Goal: Task Accomplishment & Management: Complete application form

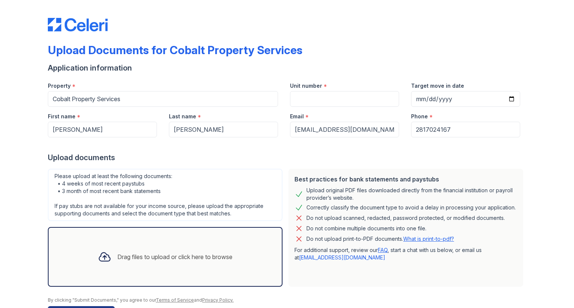
type input "2817024167"
click at [374, 38] on div "Upload Documents for Cobalt Property Services Application information Property …" at bounding box center [287, 162] width 478 height 318
click at [324, 92] on input "Unit number" at bounding box center [344, 99] width 109 height 16
type input "03"
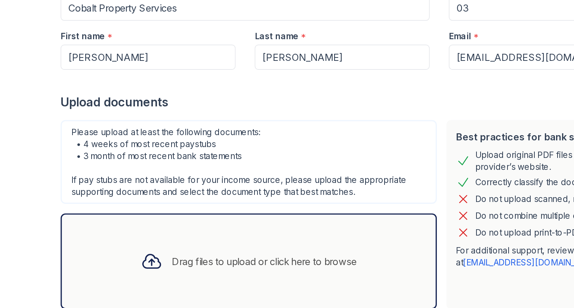
scroll to position [25, 0]
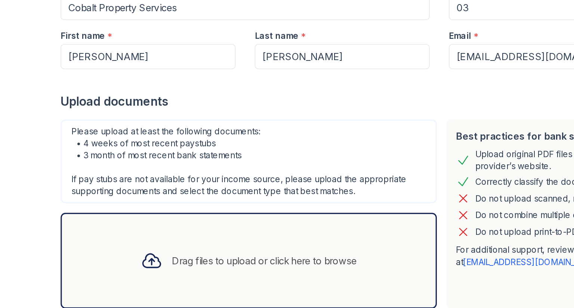
click at [105, 237] on div at bounding box center [104, 232] width 19 height 19
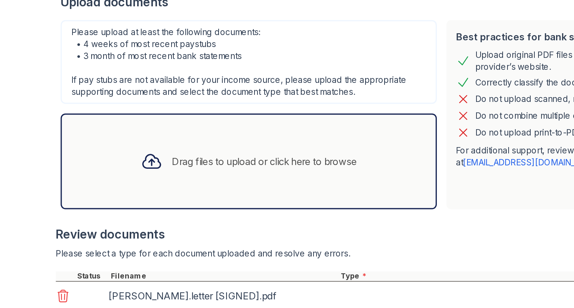
scroll to position [91, 0]
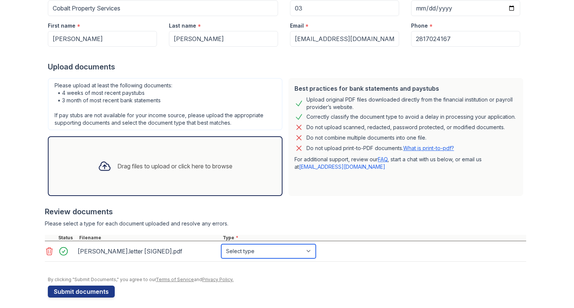
click at [243, 250] on select "Select type Paystub Bank Statement Offer Letter Tax Documents Benefit Award Let…" at bounding box center [268, 251] width 95 height 14
select select "offer_letter"
click at [221, 244] on select "Select type Paystub Bank Statement Offer Letter Tax Documents Benefit Award Let…" at bounding box center [268, 251] width 95 height 14
click at [303, 216] on div "Review documents Please select a type for each document uploaded and resolve an…" at bounding box center [285, 234] width 481 height 70
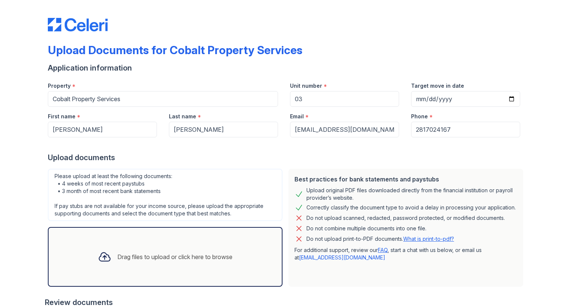
scroll to position [95, 0]
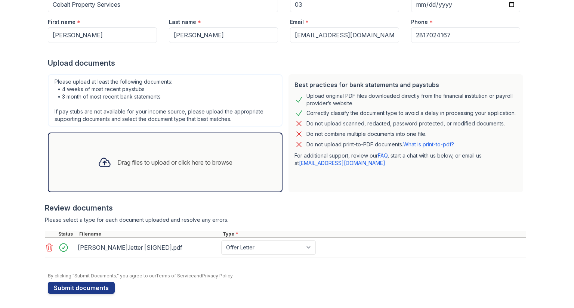
click at [155, 164] on div "Drag files to upload or click here to browse" at bounding box center [174, 162] width 115 height 9
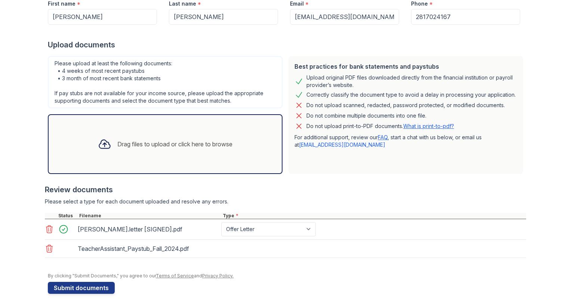
scroll to position [0, 0]
